Goal: Information Seeking & Learning: Learn about a topic

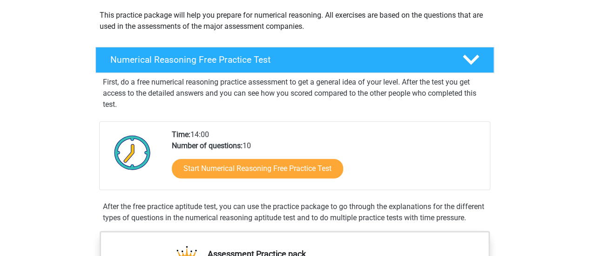
scroll to position [107, 0]
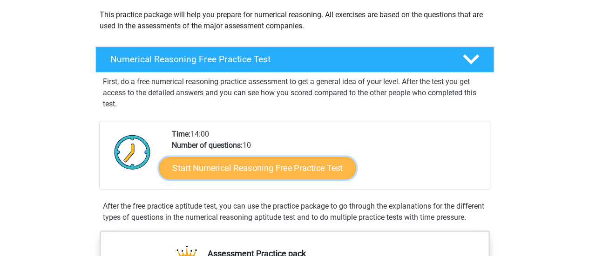
click at [242, 168] on link "Start Numerical Reasoning Free Practice Test" at bounding box center [257, 168] width 197 height 22
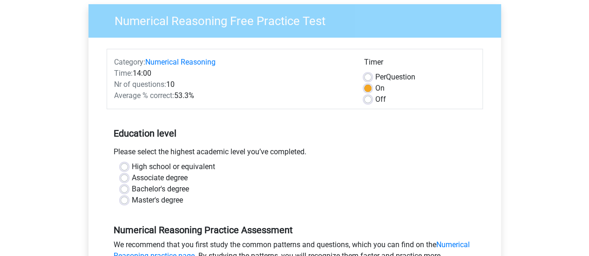
scroll to position [77, 0]
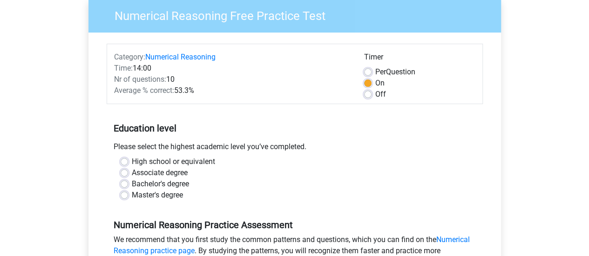
click at [195, 161] on label "High school or equivalent" at bounding box center [173, 161] width 83 height 11
click at [128, 161] on input "High school or equivalent" at bounding box center [124, 160] width 7 height 9
radio input "true"
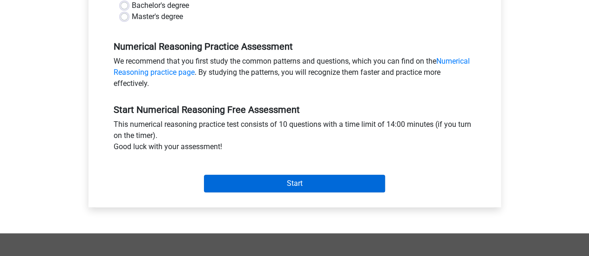
scroll to position [256, 0]
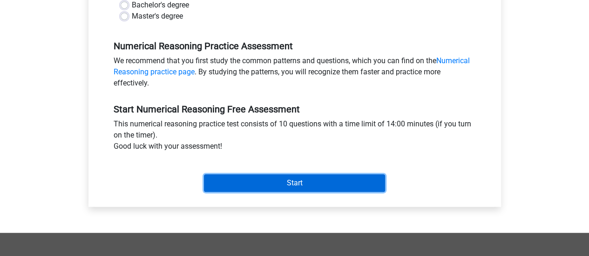
click at [229, 186] on input "Start" at bounding box center [294, 184] width 181 height 18
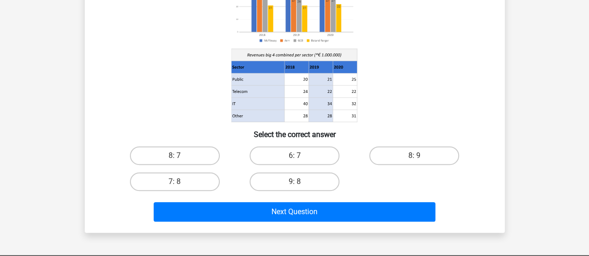
scroll to position [117, 0]
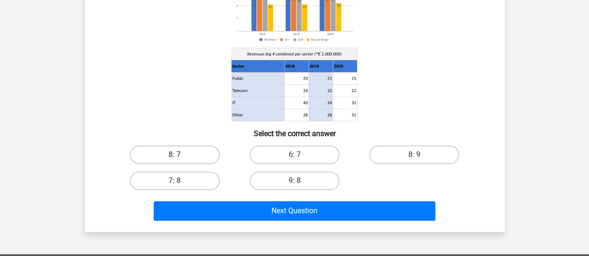
click at [171, 159] on label "8: 7" at bounding box center [175, 155] width 90 height 19
click at [175, 159] on input "8: 7" at bounding box center [178, 158] width 6 height 6
radio input "true"
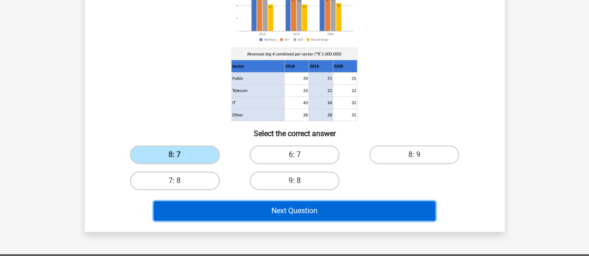
click at [215, 212] on button "Next Question" at bounding box center [295, 212] width 282 height 20
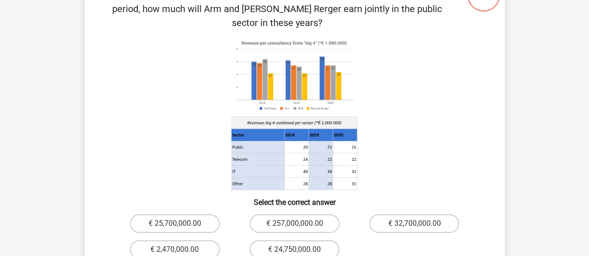
scroll to position [77, 0]
click at [168, 240] on label "€ 2,470,000.00" at bounding box center [175, 249] width 90 height 19
click at [175, 249] on input "€ 2,470,000.00" at bounding box center [178, 252] width 6 height 6
radio input "true"
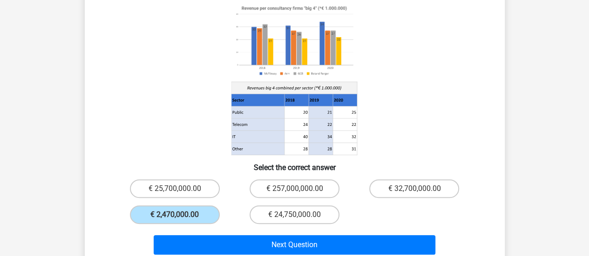
scroll to position [112, 0]
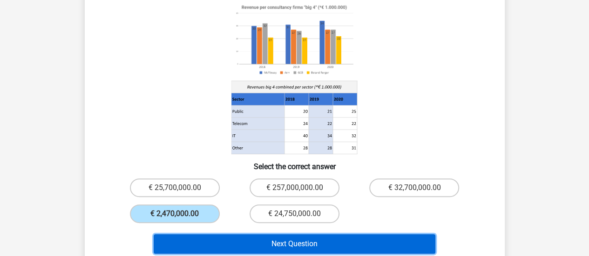
click at [247, 235] on button "Next Question" at bounding box center [295, 245] width 282 height 20
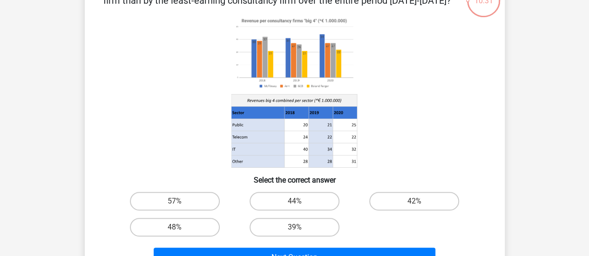
scroll to position [80, 0]
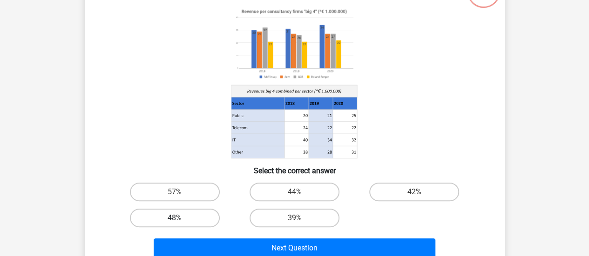
click at [178, 215] on label "48%" at bounding box center [175, 218] width 90 height 19
click at [178, 218] on input "48%" at bounding box center [178, 221] width 6 height 6
radio input "true"
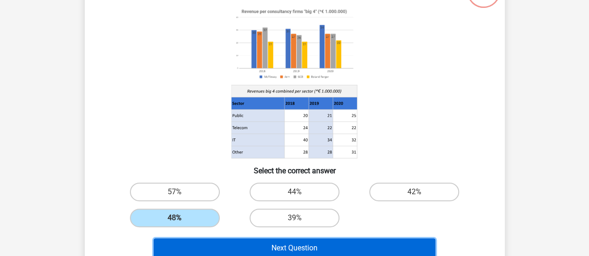
click at [242, 248] on button "Next Question" at bounding box center [295, 249] width 282 height 20
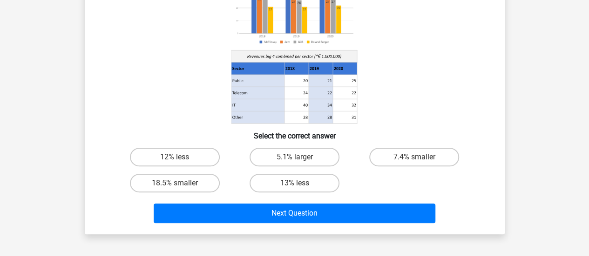
scroll to position [120, 0]
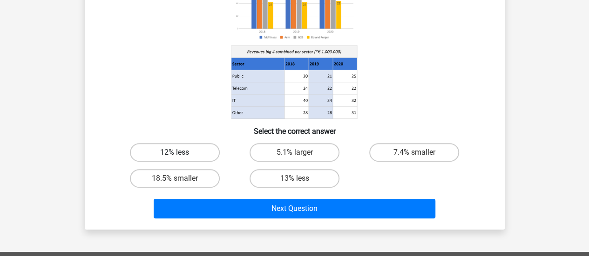
click at [196, 153] on label "12% less" at bounding box center [175, 152] width 90 height 19
click at [181, 153] on input "12% less" at bounding box center [178, 156] width 6 height 6
radio input "true"
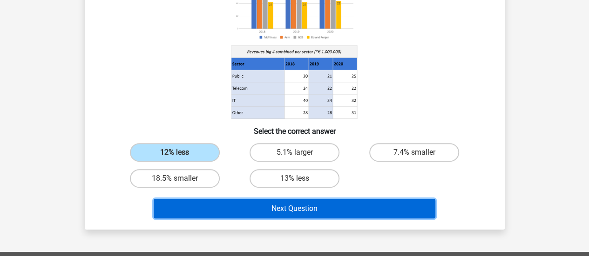
click at [257, 206] on button "Next Question" at bounding box center [295, 209] width 282 height 20
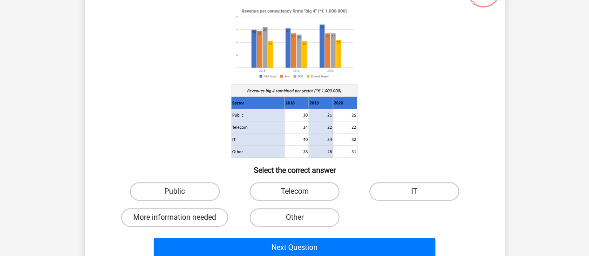
scroll to position [81, 0]
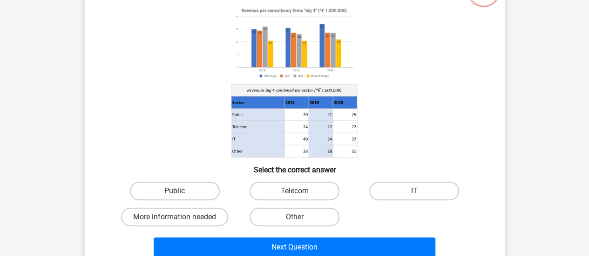
click at [198, 191] on label "Public" at bounding box center [175, 191] width 90 height 19
click at [181, 191] on input "Public" at bounding box center [178, 194] width 6 height 6
radio input "true"
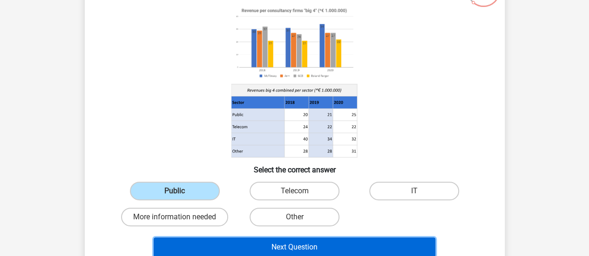
click at [236, 245] on button "Next Question" at bounding box center [295, 248] width 282 height 20
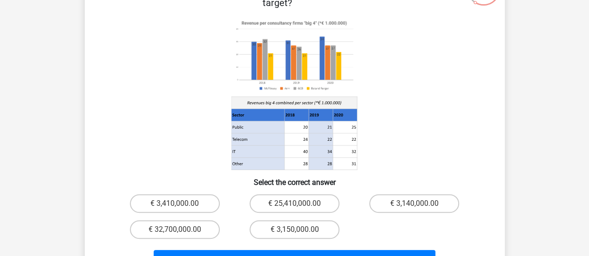
scroll to position [83, 0]
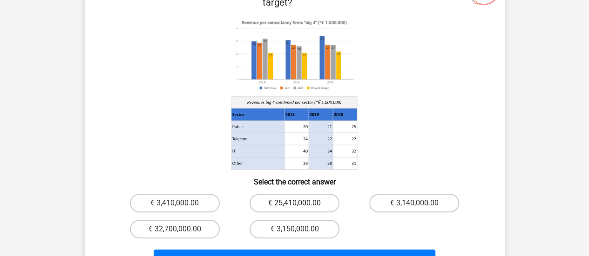
click at [283, 194] on label "€ 25,410,000.00" at bounding box center [294, 203] width 90 height 19
click at [294, 203] on input "€ 25,410,000.00" at bounding box center [297, 206] width 6 height 6
radio input "true"
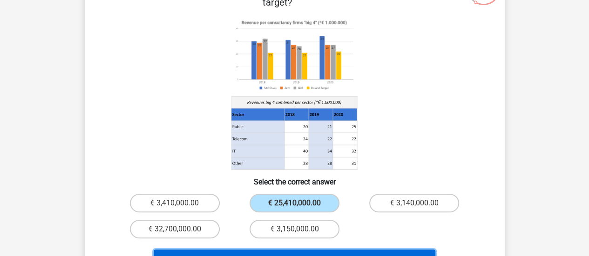
click at [255, 250] on button "Next Question" at bounding box center [295, 260] width 282 height 20
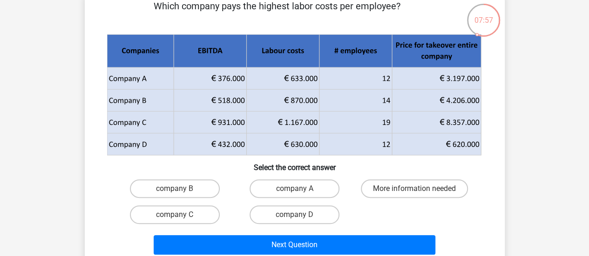
scroll to position [52, 0]
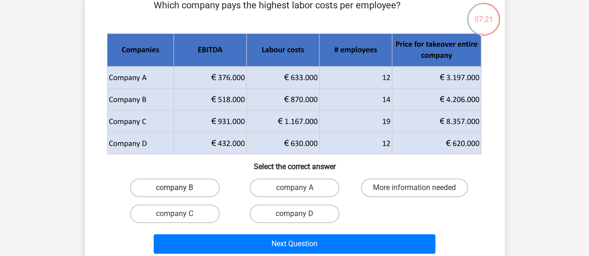
click at [210, 187] on label "company B" at bounding box center [175, 188] width 90 height 19
click at [181, 188] on input "company B" at bounding box center [178, 191] width 6 height 6
radio input "true"
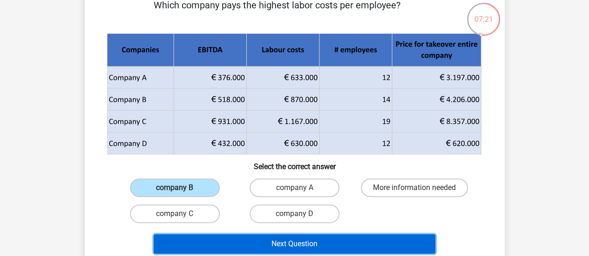
click at [253, 237] on button "Next Question" at bounding box center [295, 245] width 282 height 20
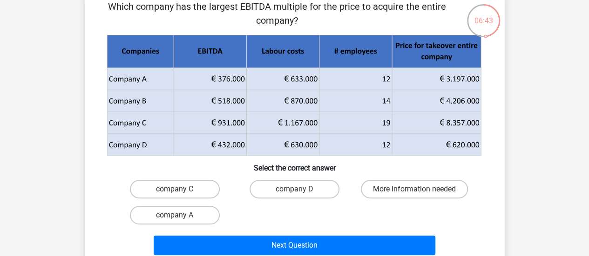
scroll to position [51, 0]
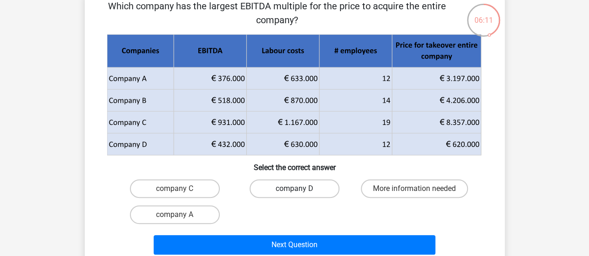
click at [267, 187] on label "company D" at bounding box center [294, 189] width 90 height 19
click at [294, 189] on input "company D" at bounding box center [297, 192] width 6 height 6
radio input "true"
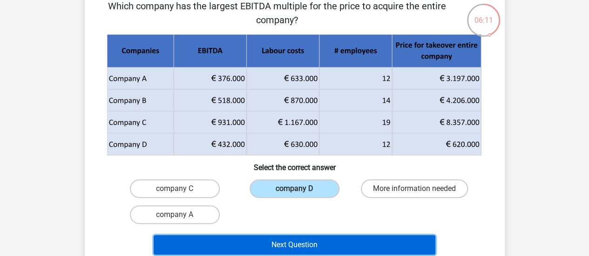
click at [269, 250] on button "Next Question" at bounding box center [295, 245] width 282 height 20
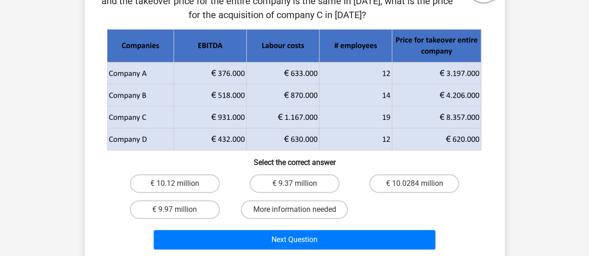
scroll to position [85, 0]
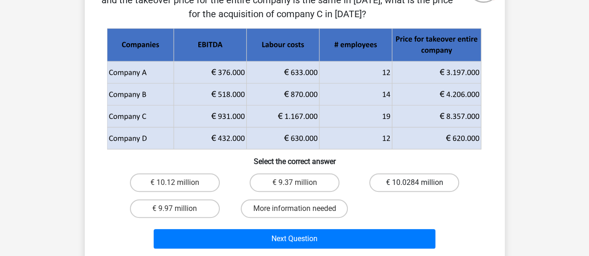
click at [401, 182] on label "€ 10.0284 million" at bounding box center [414, 183] width 90 height 19
click at [414, 183] on input "€ 10.0284 million" at bounding box center [417, 186] width 6 height 6
radio input "true"
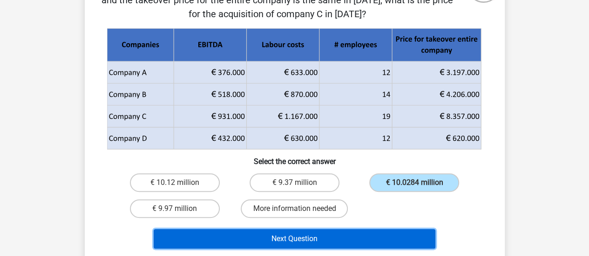
click at [370, 238] on button "Next Question" at bounding box center [295, 239] width 282 height 20
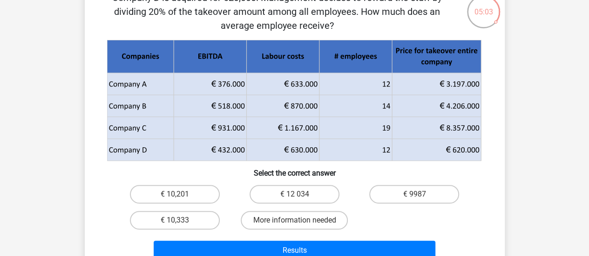
scroll to position [60, 0]
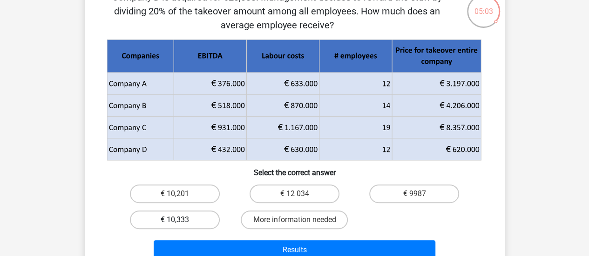
click at [164, 213] on label "€ 10,333" at bounding box center [175, 220] width 90 height 19
click at [175, 220] on input "€ 10,333" at bounding box center [178, 223] width 6 height 6
radio input "true"
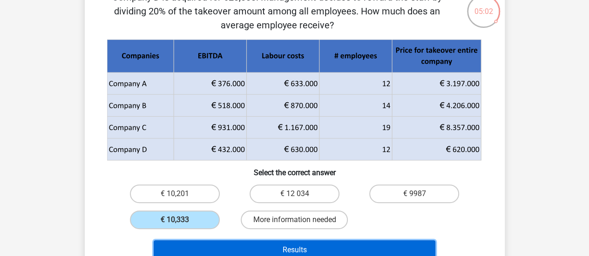
click at [197, 250] on button "Results" at bounding box center [295, 251] width 282 height 20
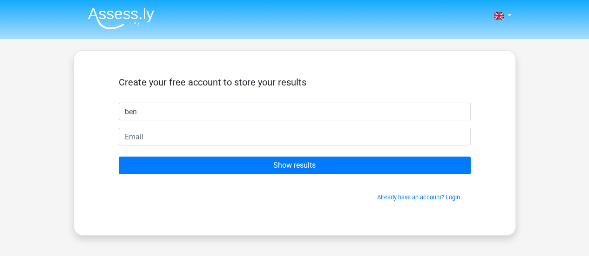
type input "ben"
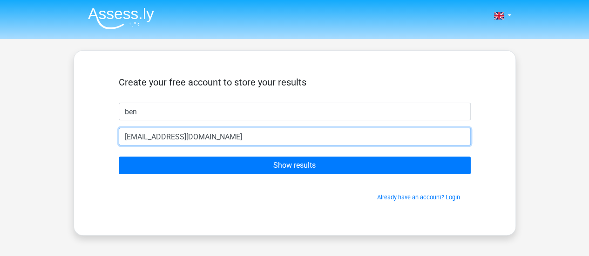
click at [148, 135] on input "bendet@gmail.com" at bounding box center [295, 137] width 352 height 18
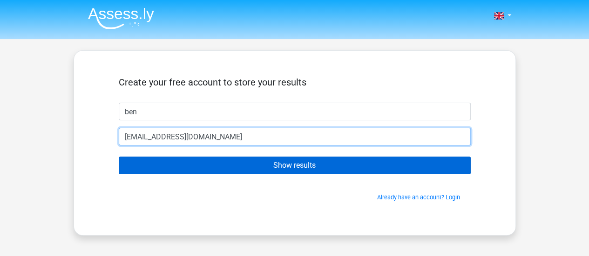
type input "benjustus004@gmail.com"
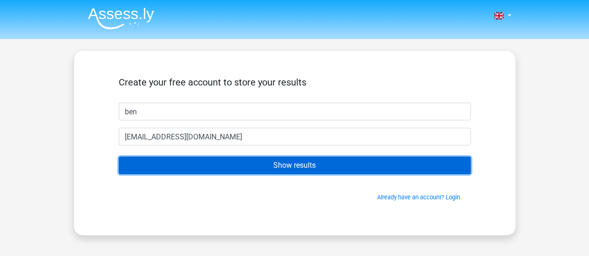
click at [128, 157] on input "Show results" at bounding box center [295, 166] width 352 height 18
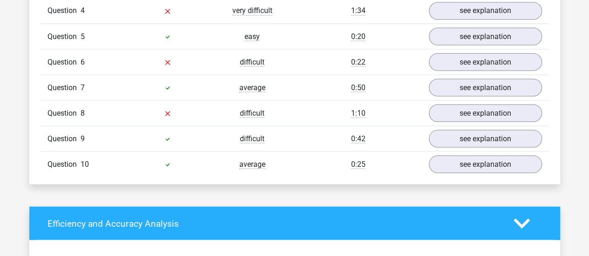
scroll to position [861, 0]
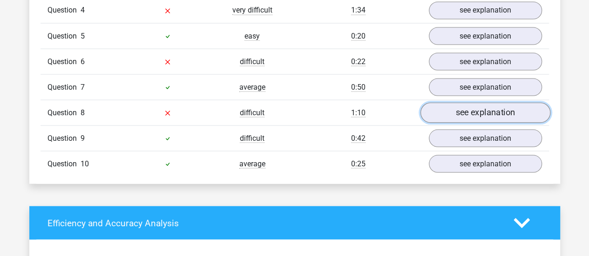
click at [448, 106] on link "see explanation" at bounding box center [485, 112] width 130 height 20
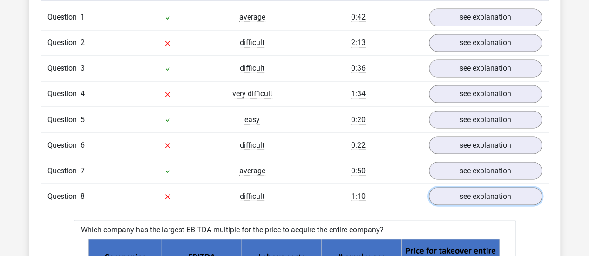
scroll to position [768, 0]
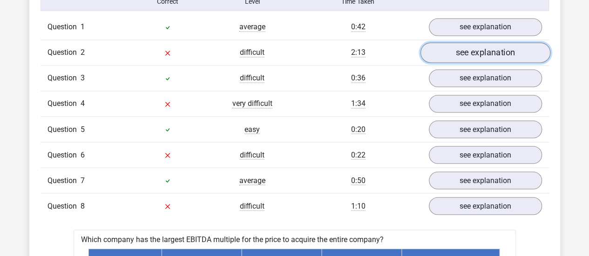
click at [467, 52] on link "see explanation" at bounding box center [485, 52] width 130 height 20
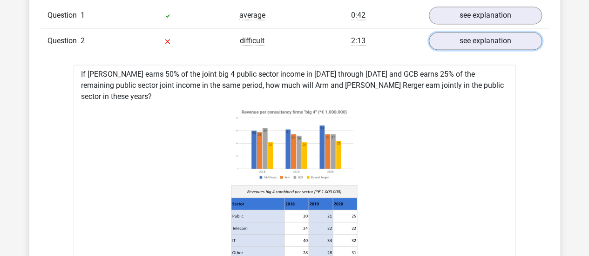
scroll to position [779, 0]
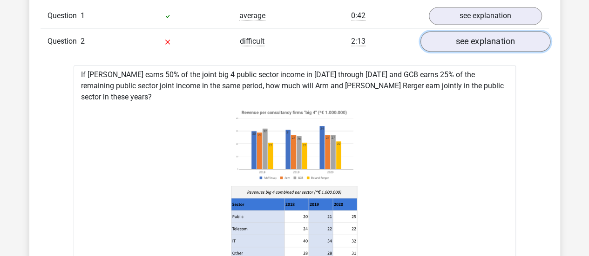
click at [453, 44] on link "see explanation" at bounding box center [485, 41] width 130 height 20
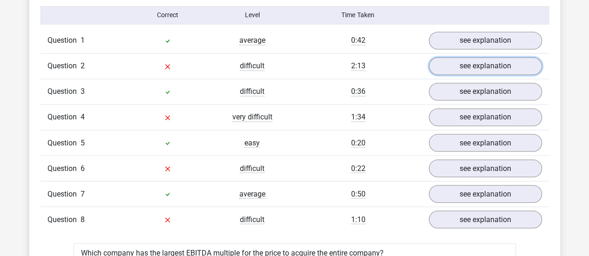
scroll to position [755, 0]
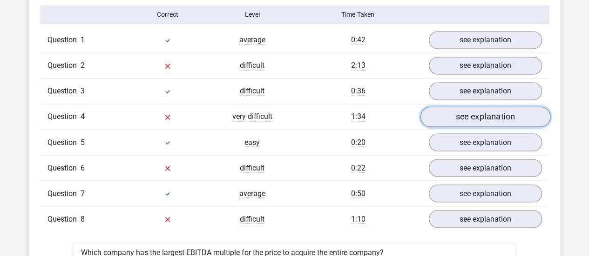
click at [454, 113] on link "see explanation" at bounding box center [485, 117] width 130 height 20
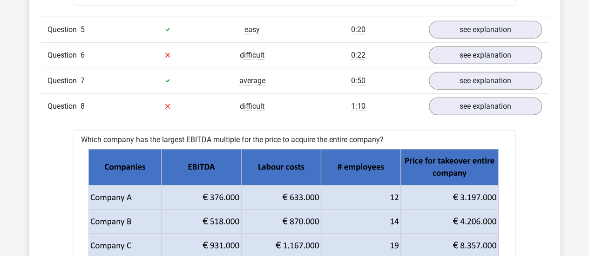
scroll to position [1277, 0]
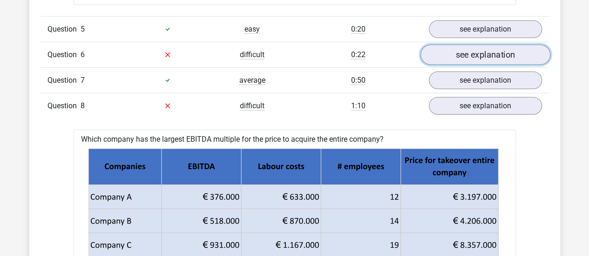
click at [459, 54] on link "see explanation" at bounding box center [485, 55] width 130 height 20
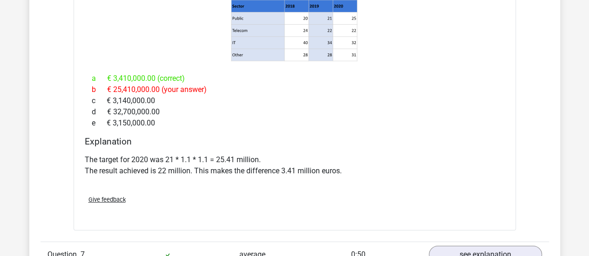
scroll to position [1480, 0]
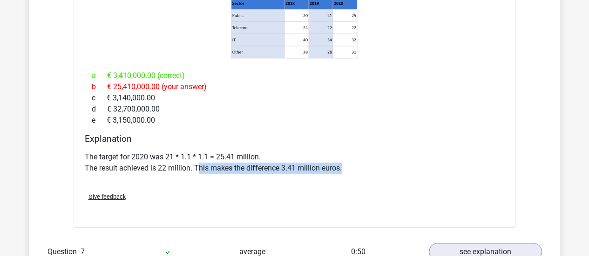
drag, startPoint x: 197, startPoint y: 164, endPoint x: 358, endPoint y: 179, distance: 161.3
click at [358, 179] on div "The target for 2020 was 21 * 1.1 * 1.1 = 25.41 million. The result achieved is …" at bounding box center [295, 166] width 420 height 37
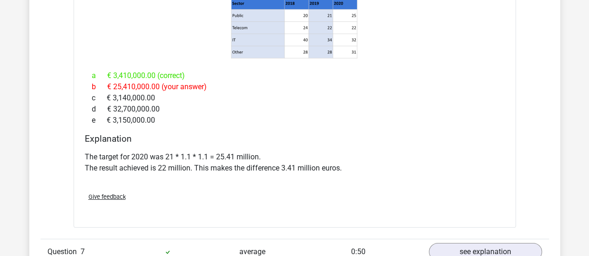
click at [355, 152] on p "The target for 2020 was 21 * 1.1 * 1.1 = 25.41 million. The result achieved is …" at bounding box center [295, 163] width 420 height 22
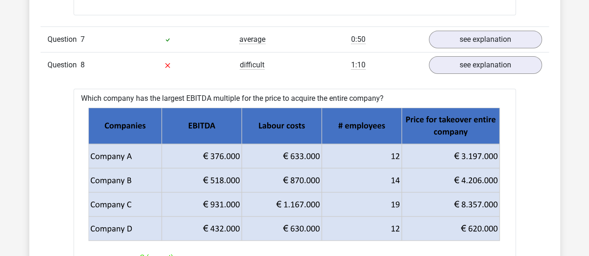
scroll to position [1693, 0]
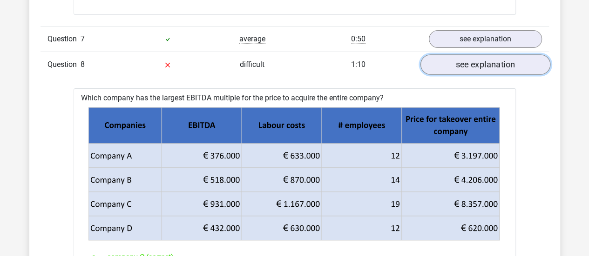
click at [464, 65] on link "see explanation" at bounding box center [485, 64] width 130 height 20
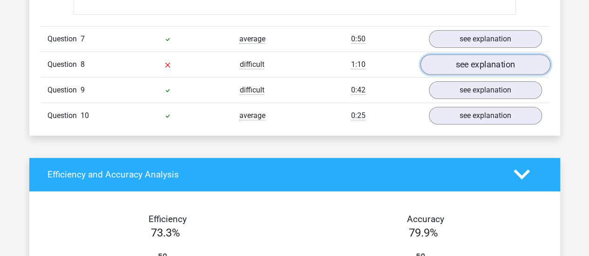
click at [461, 56] on link "see explanation" at bounding box center [485, 64] width 130 height 20
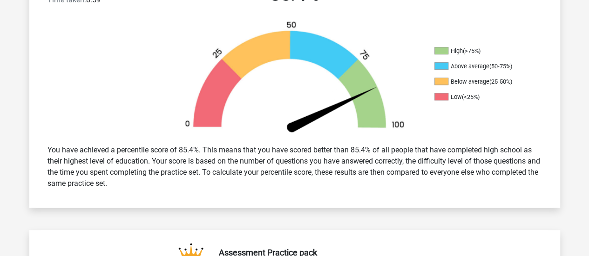
scroll to position [275, 0]
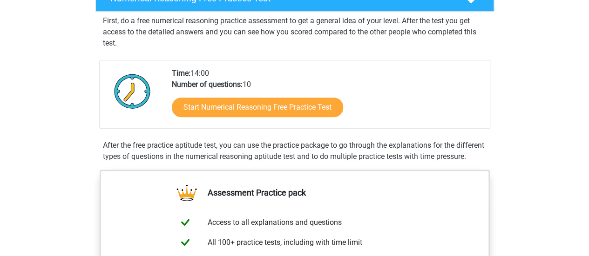
scroll to position [168, 0]
